Goal: Use online tool/utility: Utilize a website feature to perform a specific function

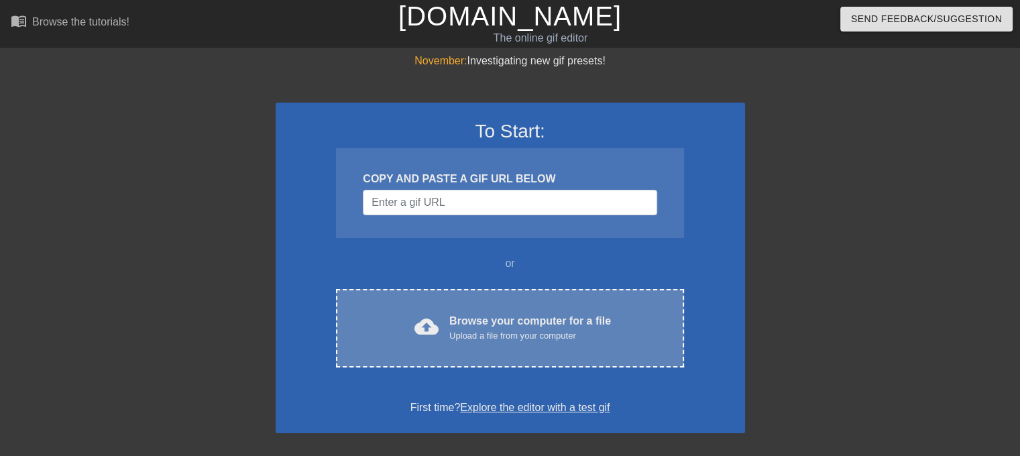
click at [432, 327] on span "cloud_upload" at bounding box center [427, 327] width 24 height 24
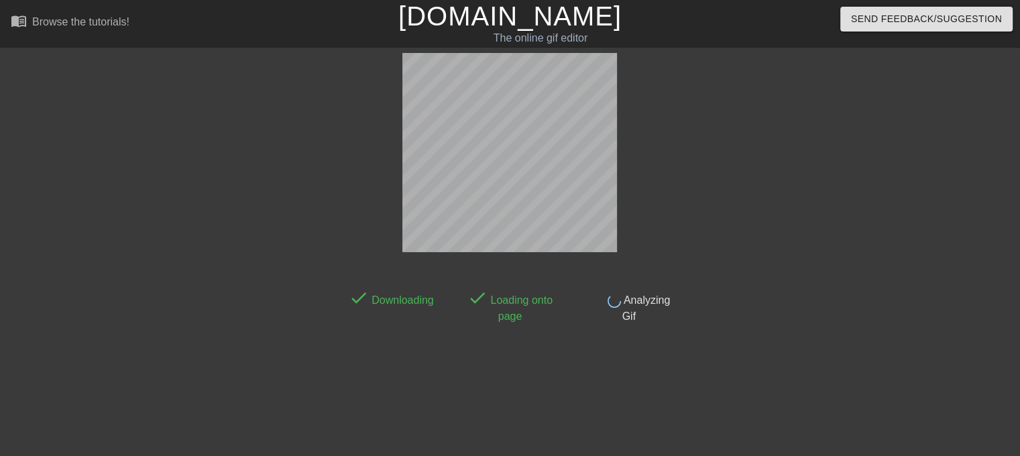
scroll to position [32, 0]
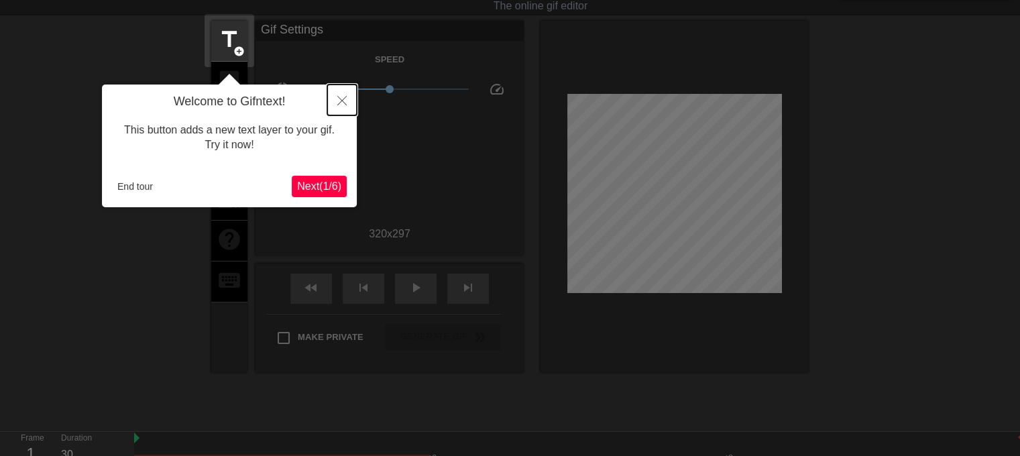
click at [347, 96] on button "Close" at bounding box center [342, 100] width 30 height 31
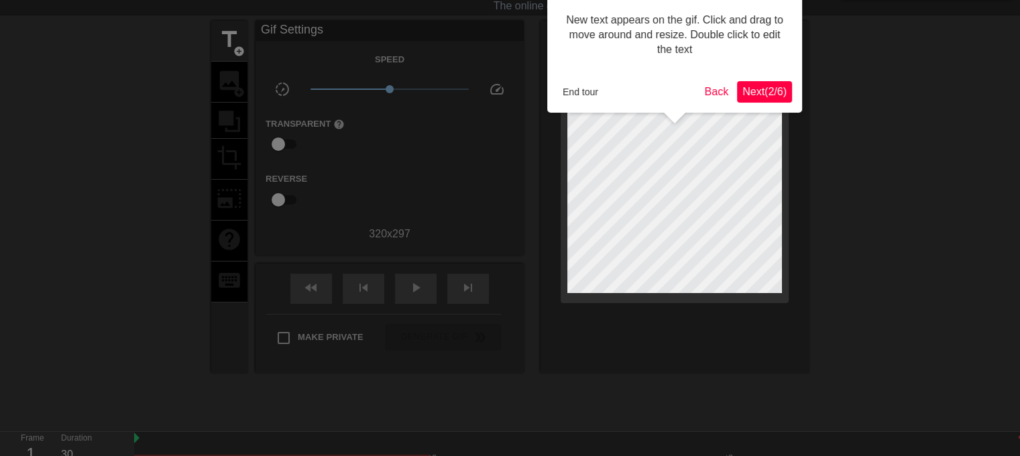
scroll to position [0, 0]
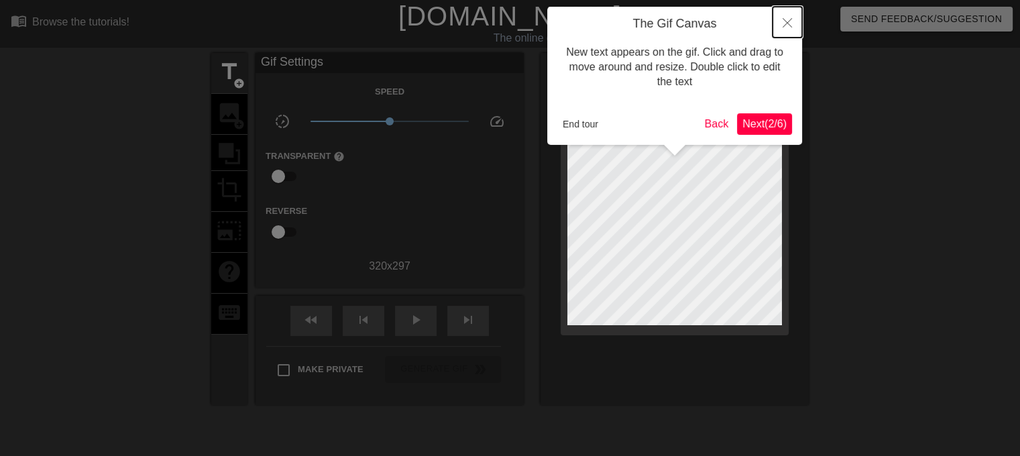
click at [789, 19] on icon "Close" at bounding box center [787, 22] width 9 height 9
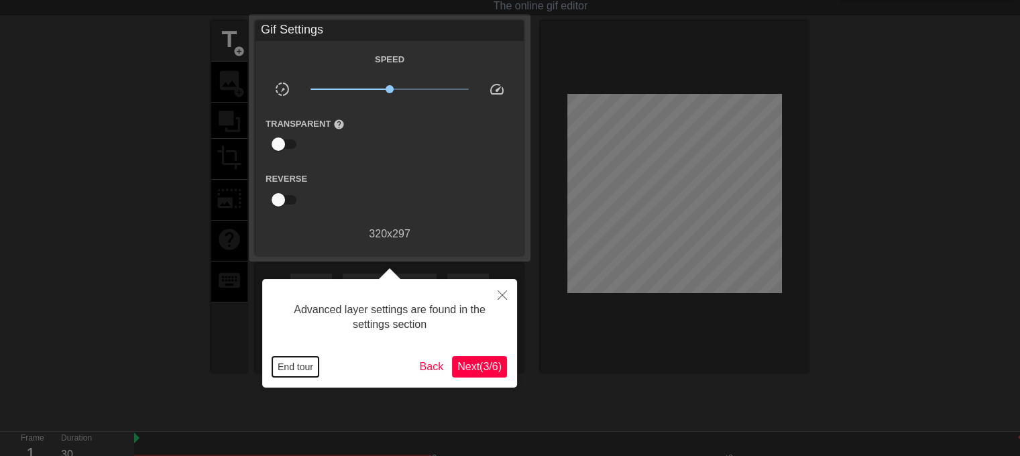
click at [296, 370] on button "End tour" at bounding box center [295, 367] width 46 height 20
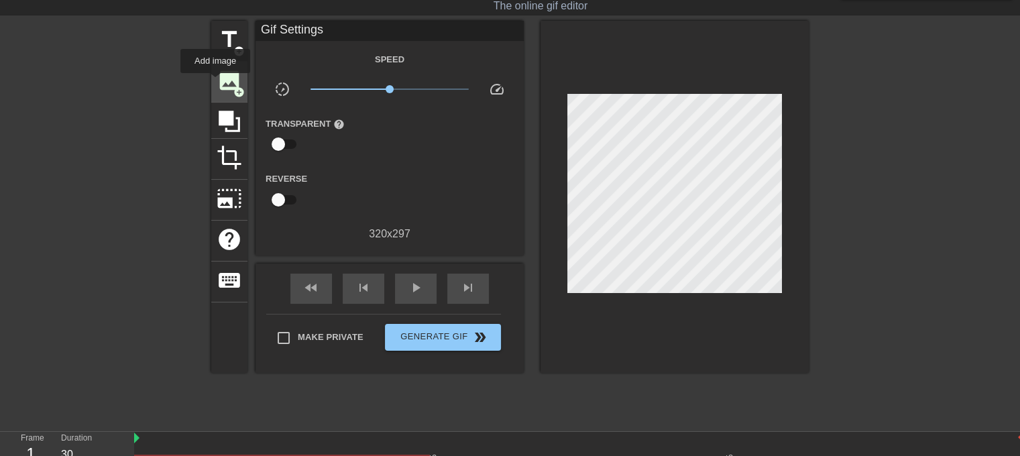
click at [215, 83] on div "image add_circle" at bounding box center [229, 82] width 36 height 41
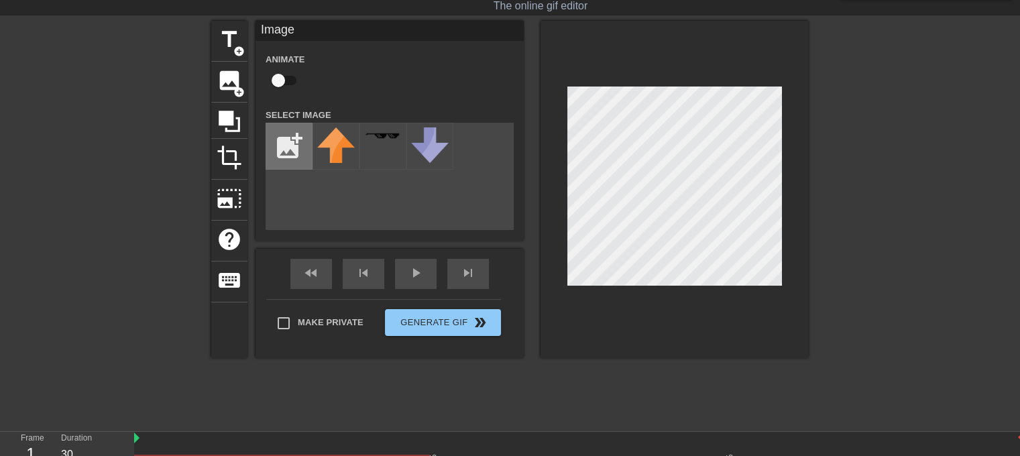
click at [274, 132] on input "file" at bounding box center [289, 146] width 46 height 46
type input "C:\fakepath\Card_back-Default.png"
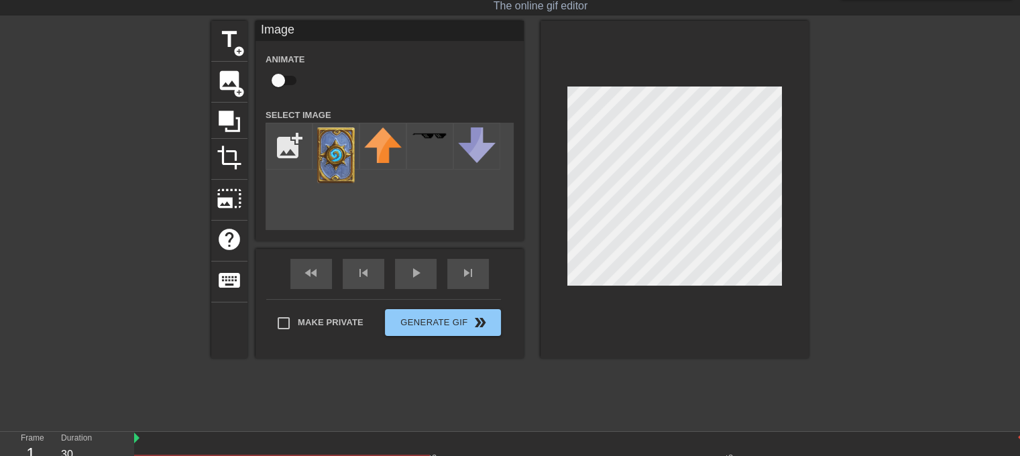
drag, startPoint x: 547, startPoint y: 178, endPoint x: 932, endPoint y: 187, distance: 384.4
click at [932, 187] on div at bounding box center [925, 222] width 201 height 402
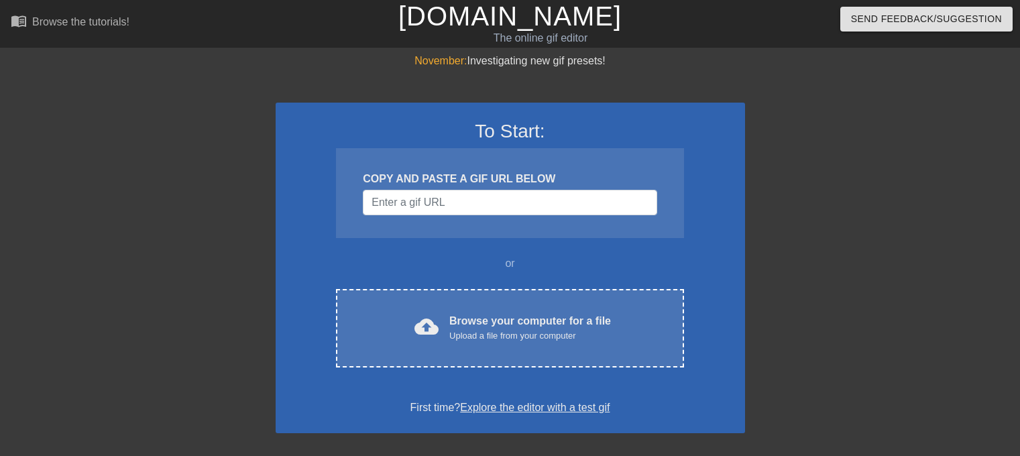
scroll to position [32, 0]
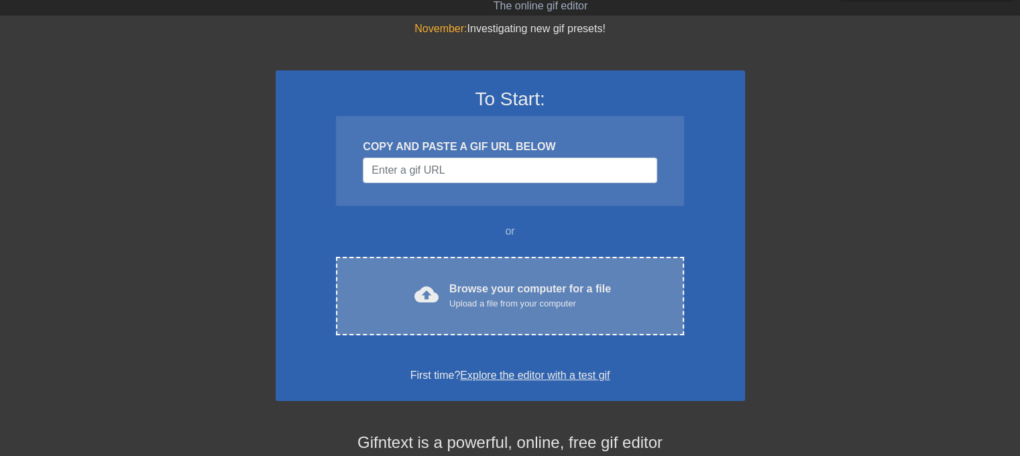
click at [489, 266] on div "cloud_upload Browse your computer for a file Upload a file from your computer C…" at bounding box center [509, 296] width 347 height 78
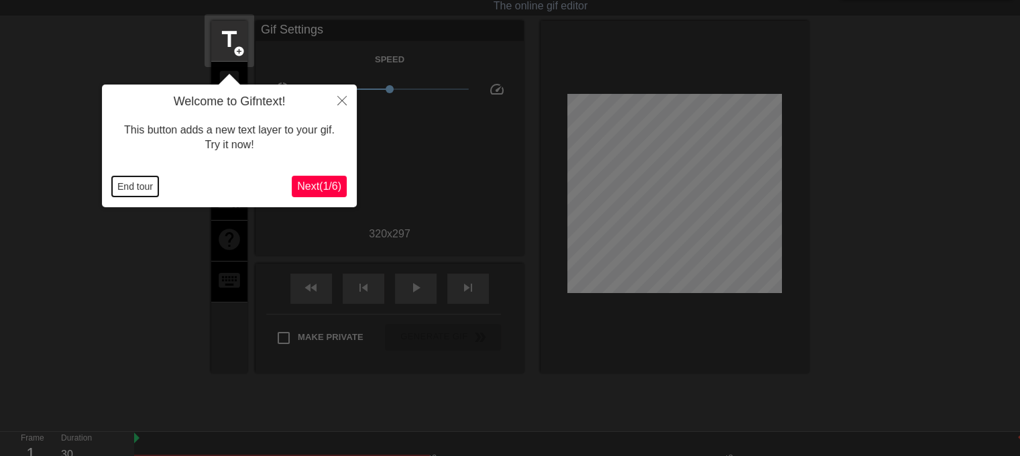
click at [118, 179] on button "End tour" at bounding box center [135, 186] width 46 height 20
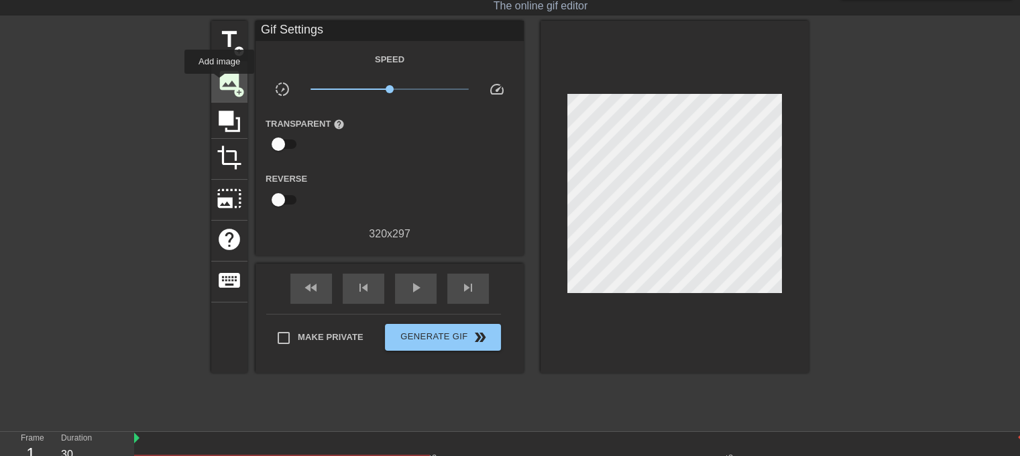
click at [220, 83] on span "image" at bounding box center [229, 80] width 25 height 25
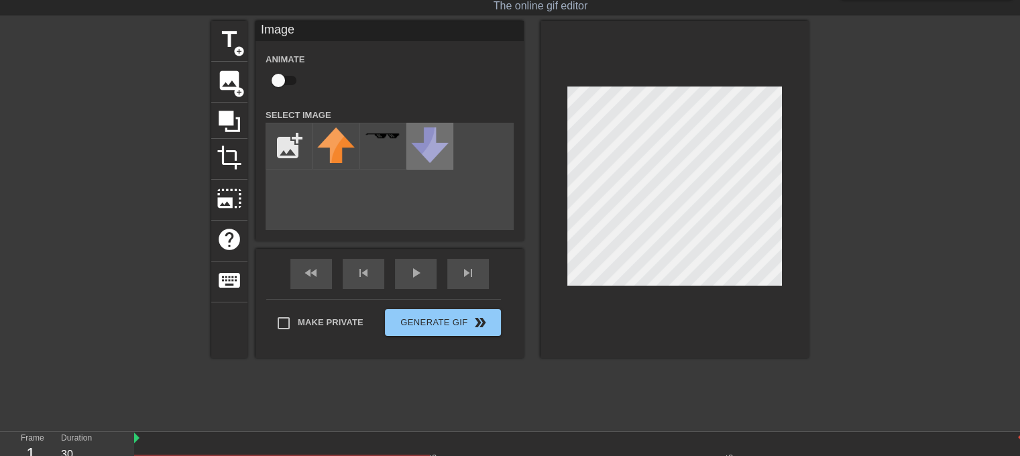
click at [431, 159] on div "title add_circle image add_circle crop photo_size_select_large help keyboard Im…" at bounding box center [510, 189] width 598 height 337
click at [292, 151] on input "file" at bounding box center [289, 146] width 46 height 46
type input "C:\fakepath\Card_back-Default.png"
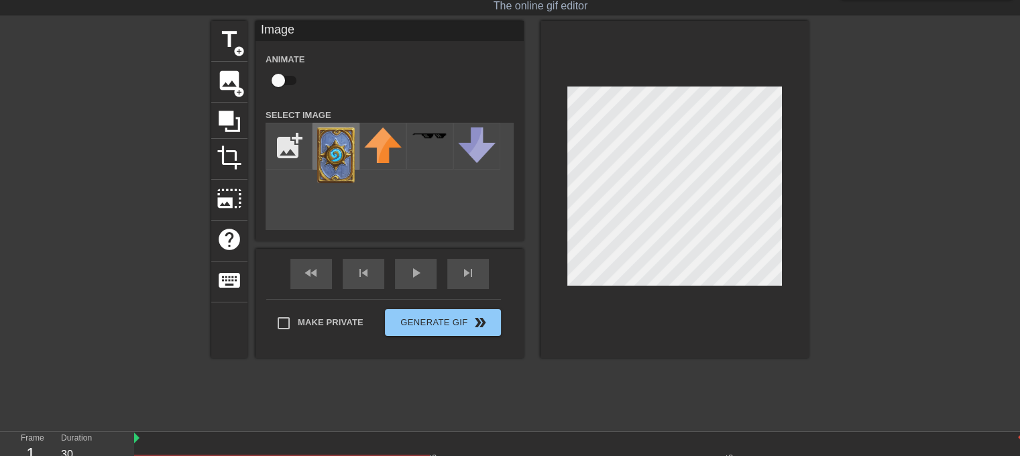
click at [341, 138] on img at bounding box center [336, 155] width 38 height 56
click at [343, 148] on img at bounding box center [336, 155] width 38 height 56
click at [343, 149] on img at bounding box center [336, 155] width 38 height 56
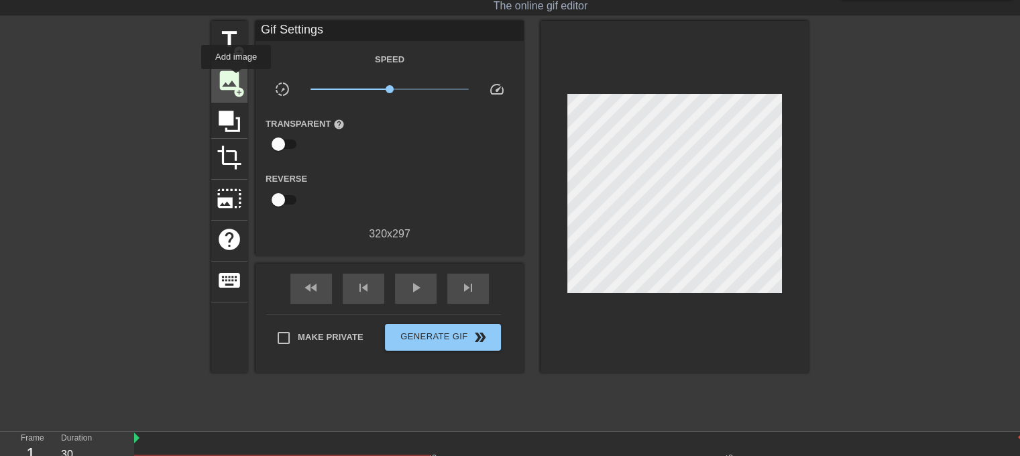
click at [236, 78] on span "image" at bounding box center [229, 80] width 25 height 25
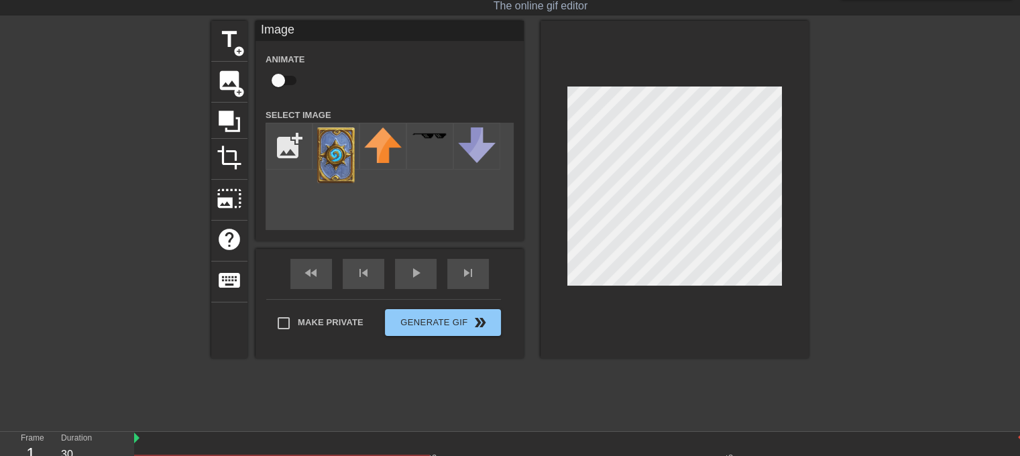
click at [408, 235] on div "title add_circle image add_circle crop photo_size_select_large help keyboard Im…" at bounding box center [510, 189] width 598 height 337
click at [341, 152] on img at bounding box center [336, 155] width 38 height 56
click at [437, 140] on img at bounding box center [430, 135] width 38 height 7
click at [468, 149] on img at bounding box center [477, 145] width 38 height 36
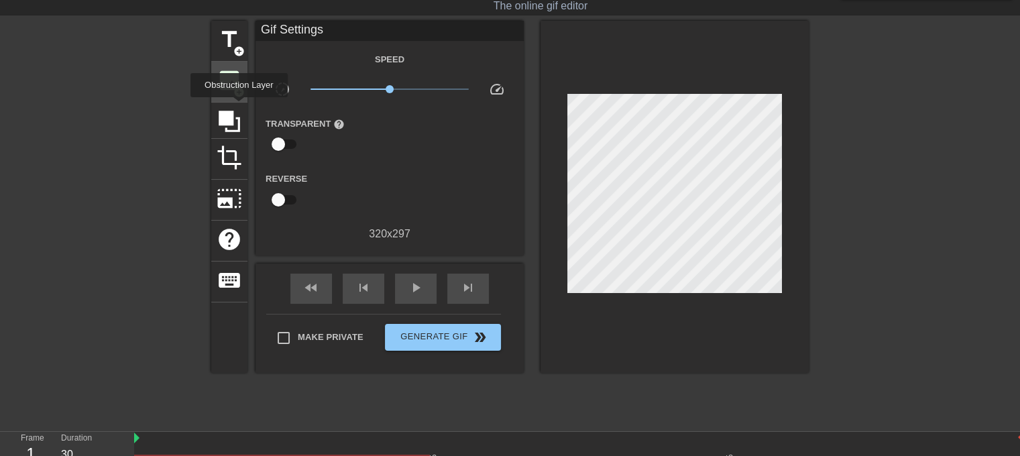
click at [233, 87] on span "add_circle" at bounding box center [238, 92] width 11 height 11
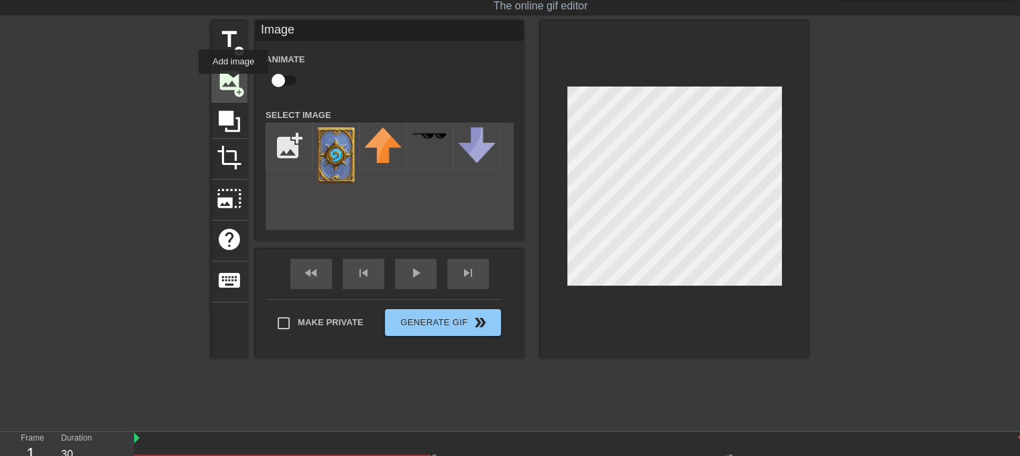
click at [233, 87] on span "add_circle" at bounding box center [238, 92] width 11 height 11
click at [469, 142] on img at bounding box center [477, 145] width 38 height 36
click at [399, 150] on img at bounding box center [383, 145] width 38 height 36
click at [437, 146] on div at bounding box center [429, 146] width 47 height 47
click at [341, 152] on img at bounding box center [336, 155] width 38 height 56
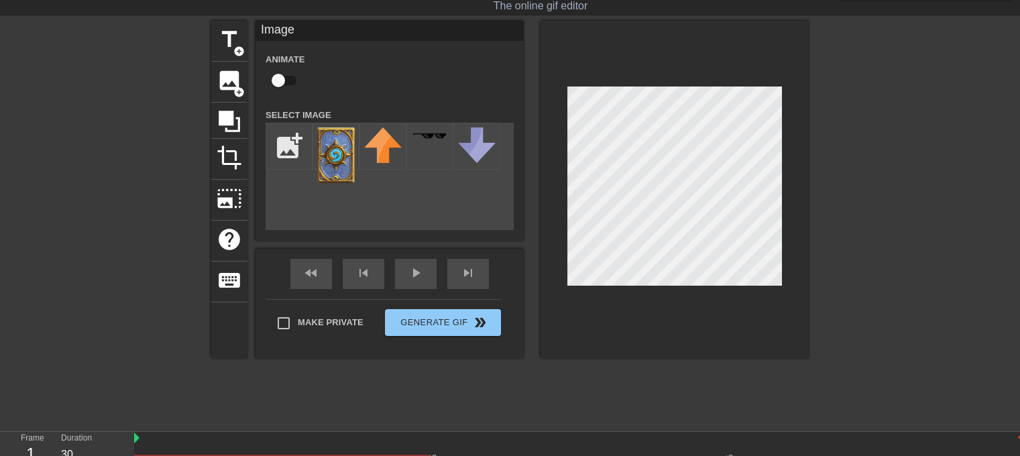
click at [683, 304] on div at bounding box center [675, 189] width 268 height 337
click at [402, 135] on div "title add_circle image add_circle crop photo_size_select_large help keyboard Im…" at bounding box center [510, 189] width 598 height 337
click at [288, 82] on input "checkbox" at bounding box center [278, 80] width 76 height 25
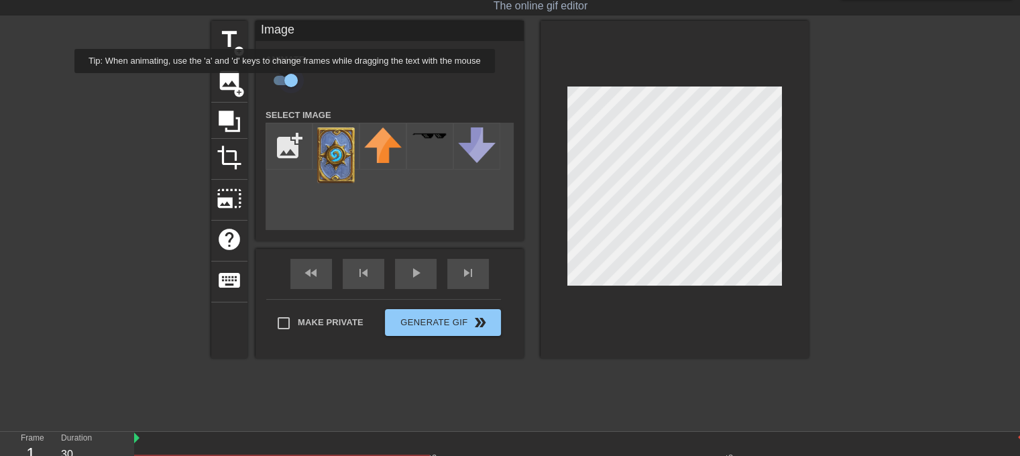
click at [286, 82] on input "checkbox" at bounding box center [291, 80] width 76 height 25
checkbox input "false"
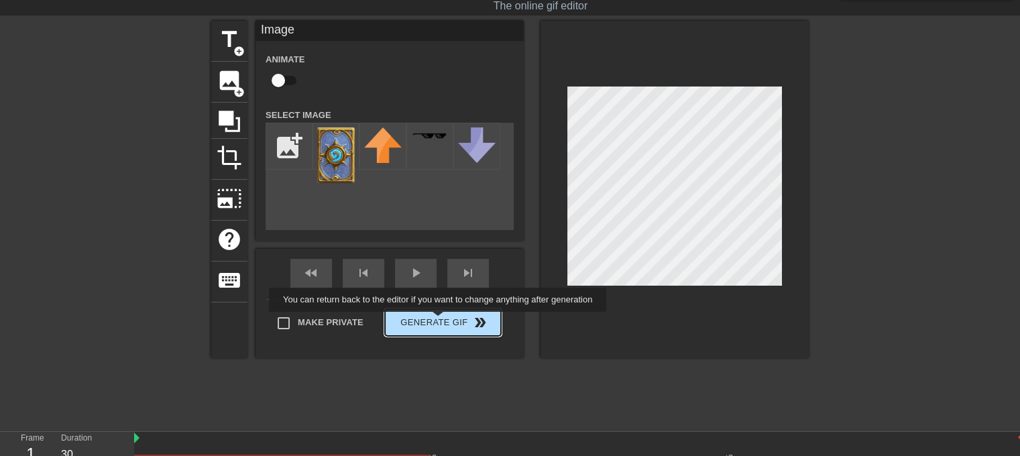
click at [439, 321] on button "Generate Gif double_arrow" at bounding box center [443, 322] width 116 height 27
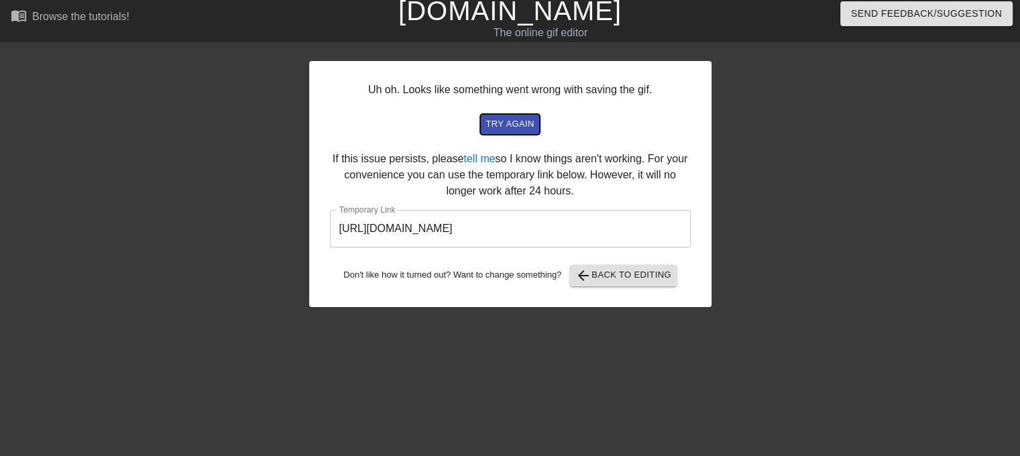
click at [515, 119] on span "try again" at bounding box center [510, 124] width 48 height 15
